Goal: Information Seeking & Learning: Learn about a topic

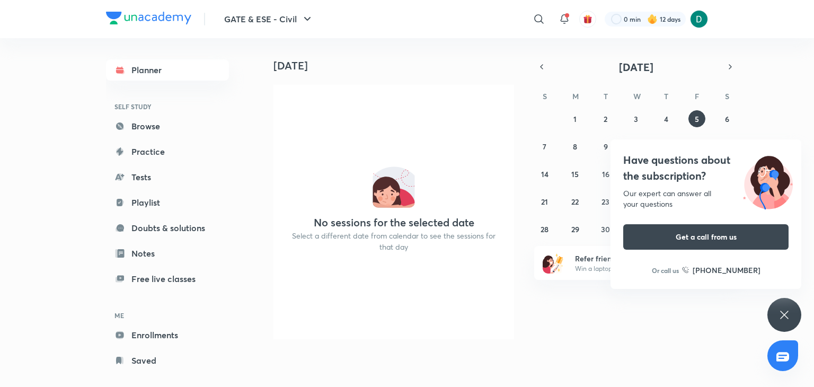
click at [786, 321] on icon at bounding box center [784, 314] width 13 height 13
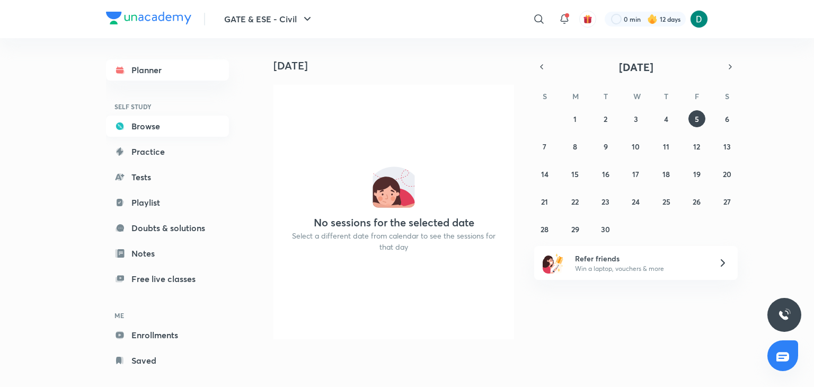
click at [151, 126] on link "Browse" at bounding box center [167, 126] width 123 height 21
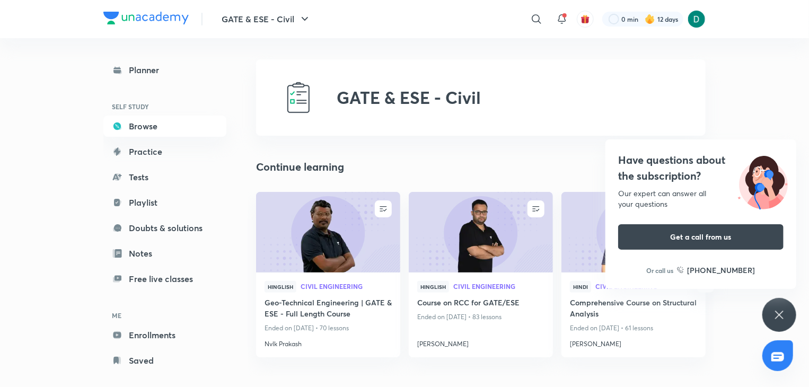
click at [787, 305] on div "Have questions about the subscription? Our expert can answer all your questions…" at bounding box center [779, 315] width 34 height 34
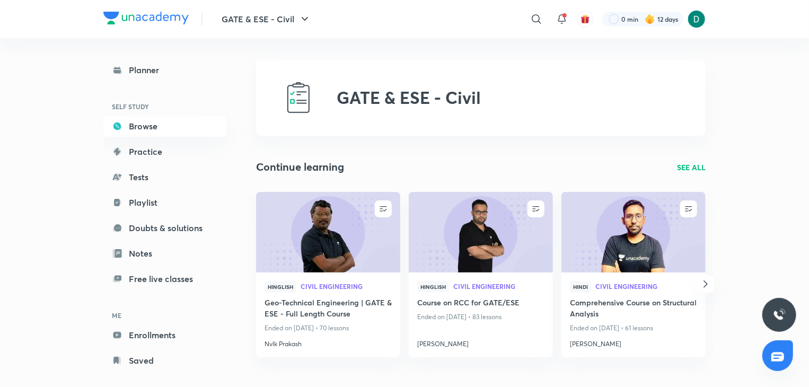
click at [787, 24] on header "GATE & ESE - Civil ​ 0 min 12 days" at bounding box center [404, 19] width 809 height 38
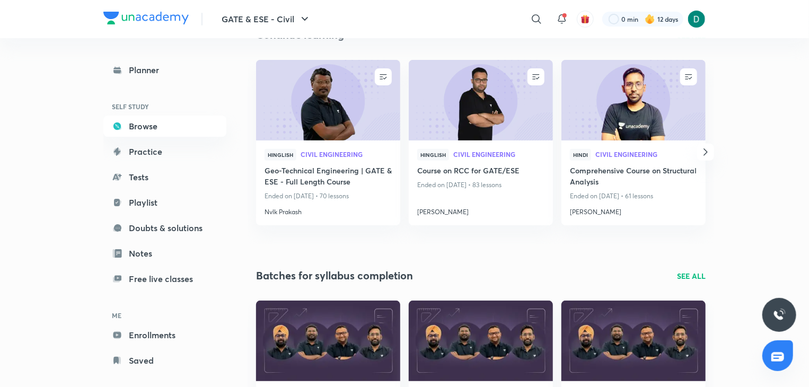
scroll to position [148, 0]
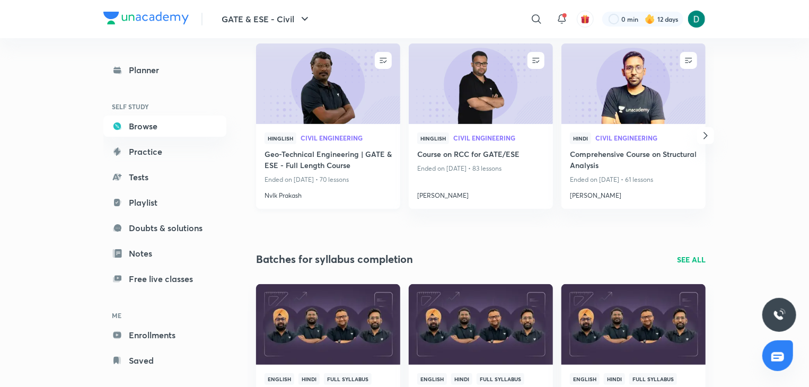
click at [375, 73] on img at bounding box center [327, 83] width 147 height 82
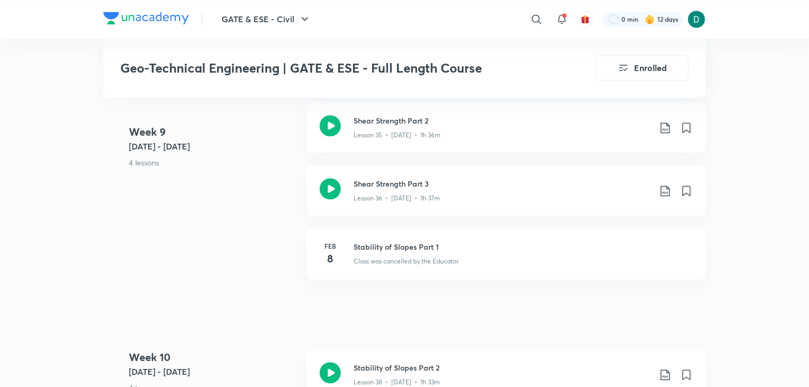
scroll to position [3244, 0]
click at [383, 191] on div "Lesson 36 • [DATE] • 1h 37m" at bounding box center [502, 197] width 297 height 14
